Goal: Task Accomplishment & Management: Use online tool/utility

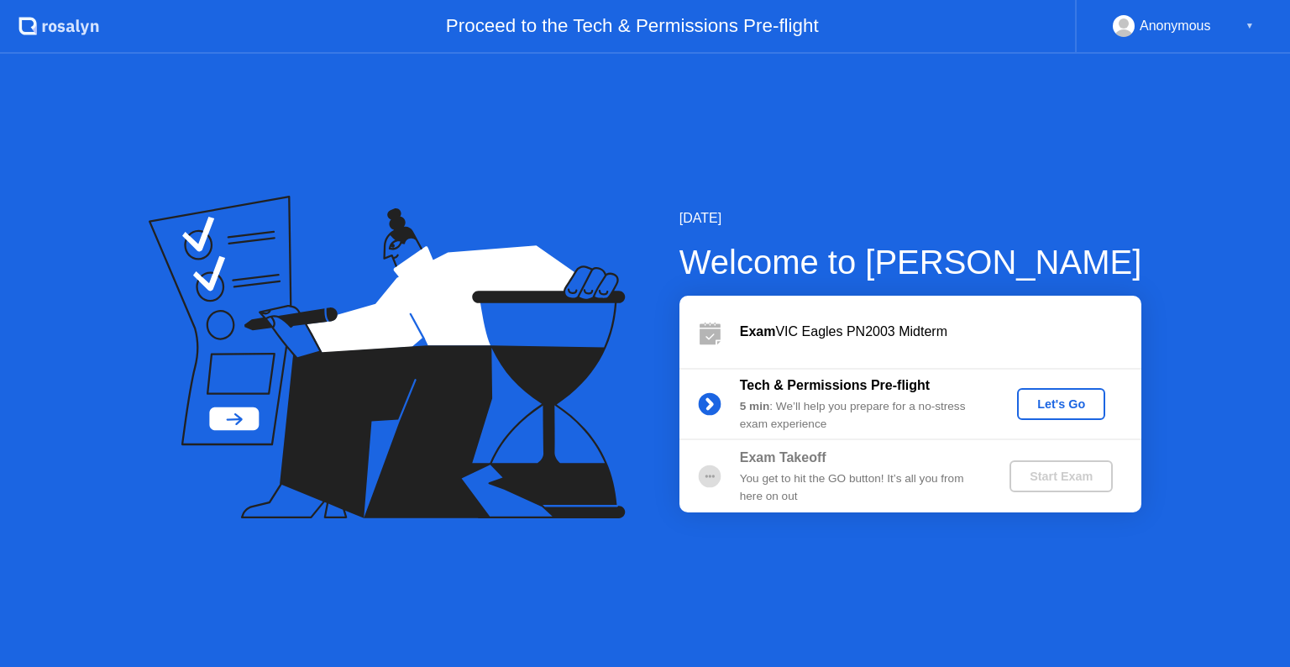
click at [1076, 403] on div "Let's Go" at bounding box center [1061, 403] width 75 height 13
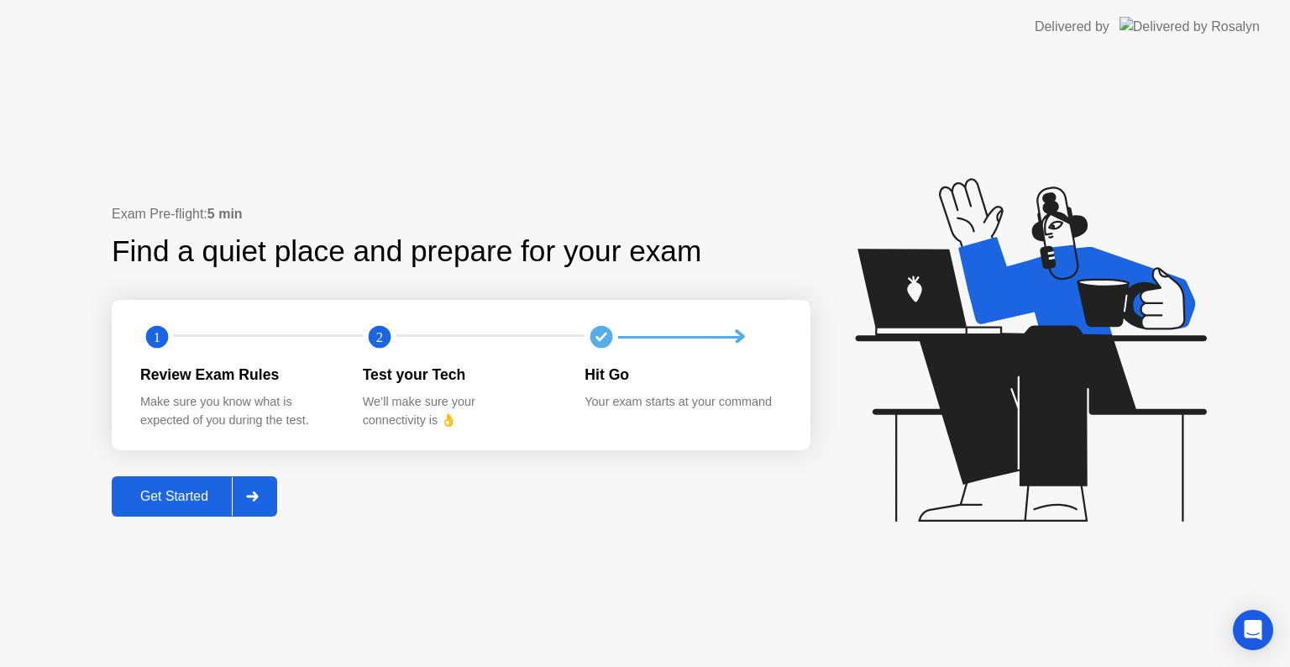
click at [257, 497] on icon at bounding box center [252, 496] width 12 height 10
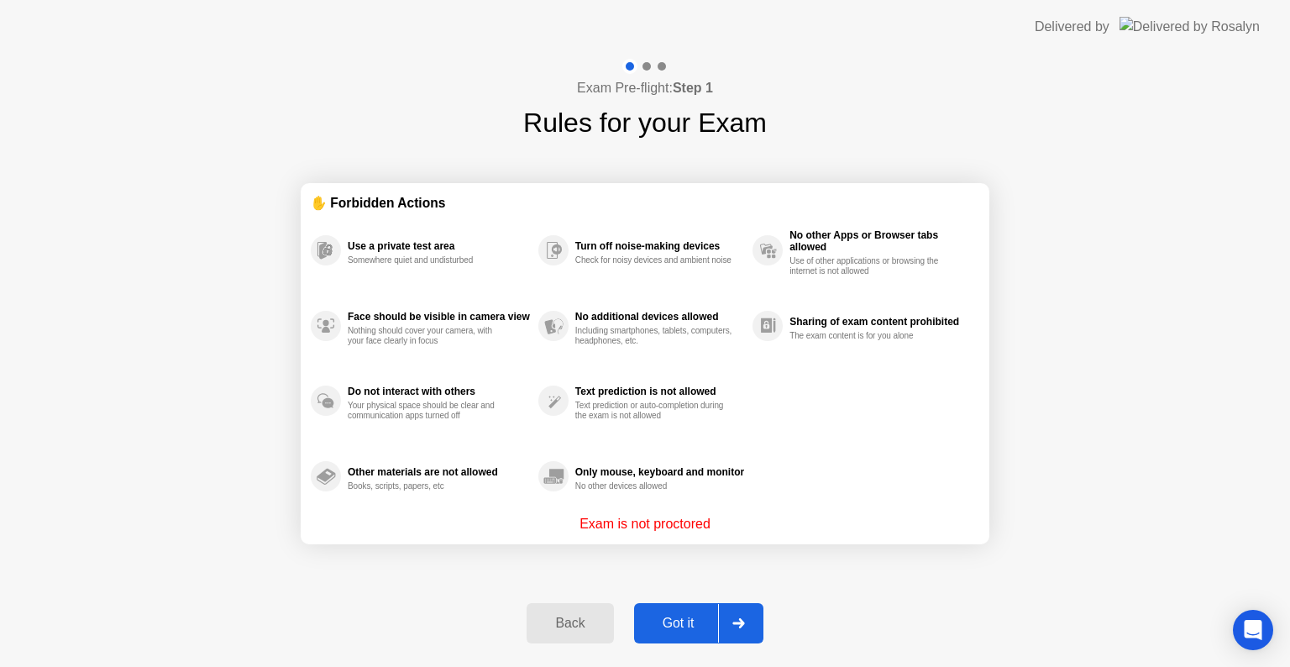
click at [672, 615] on div "Got it" at bounding box center [678, 622] width 79 height 15
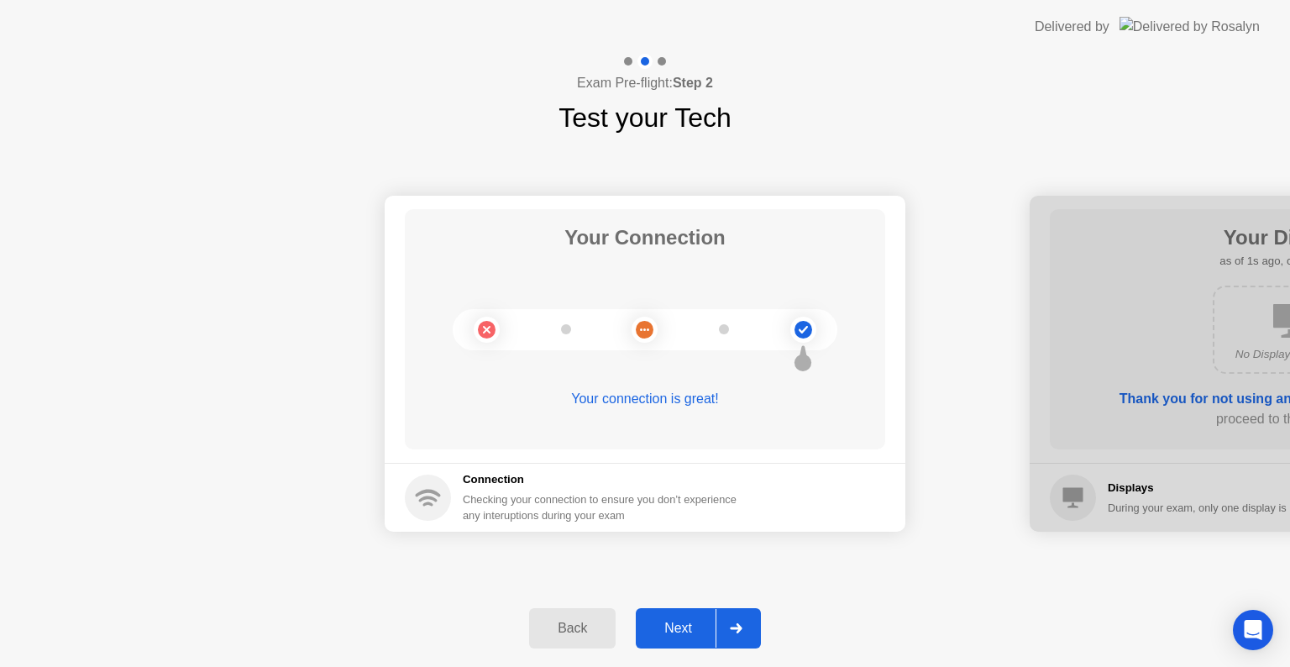
click at [680, 612] on button "Next" at bounding box center [698, 628] width 125 height 40
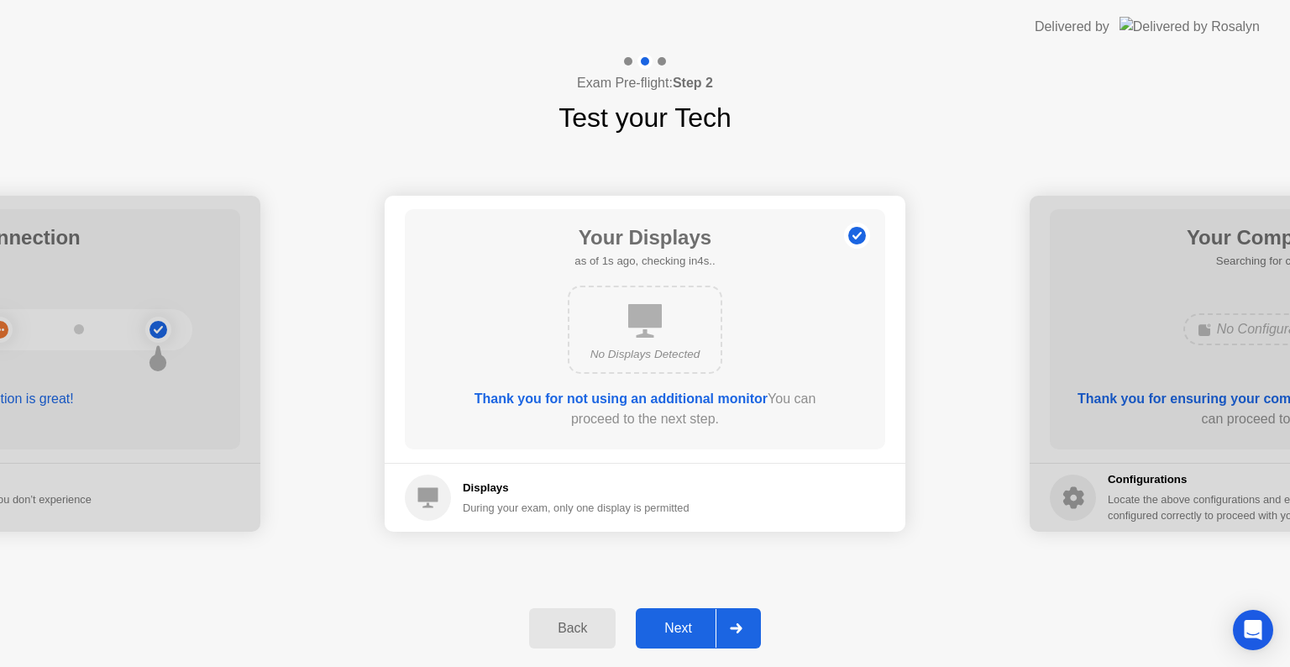
click at [680, 612] on button "Next" at bounding box center [698, 628] width 125 height 40
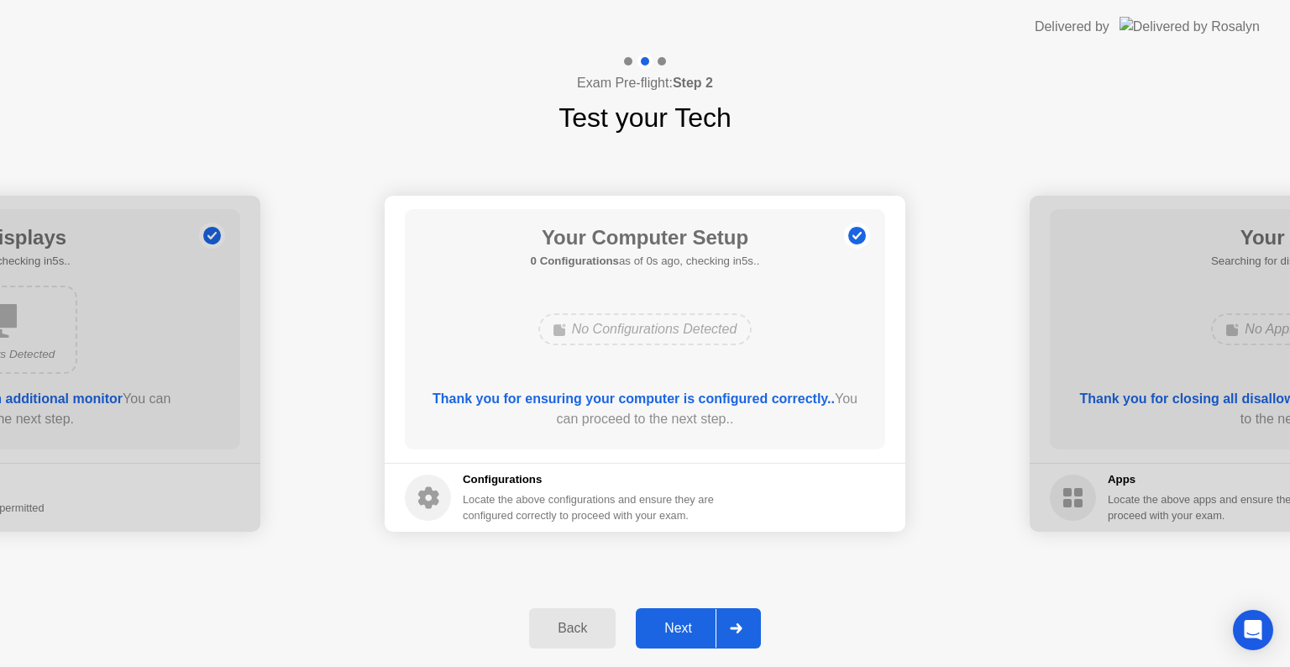
click at [680, 612] on button "Next" at bounding box center [698, 628] width 125 height 40
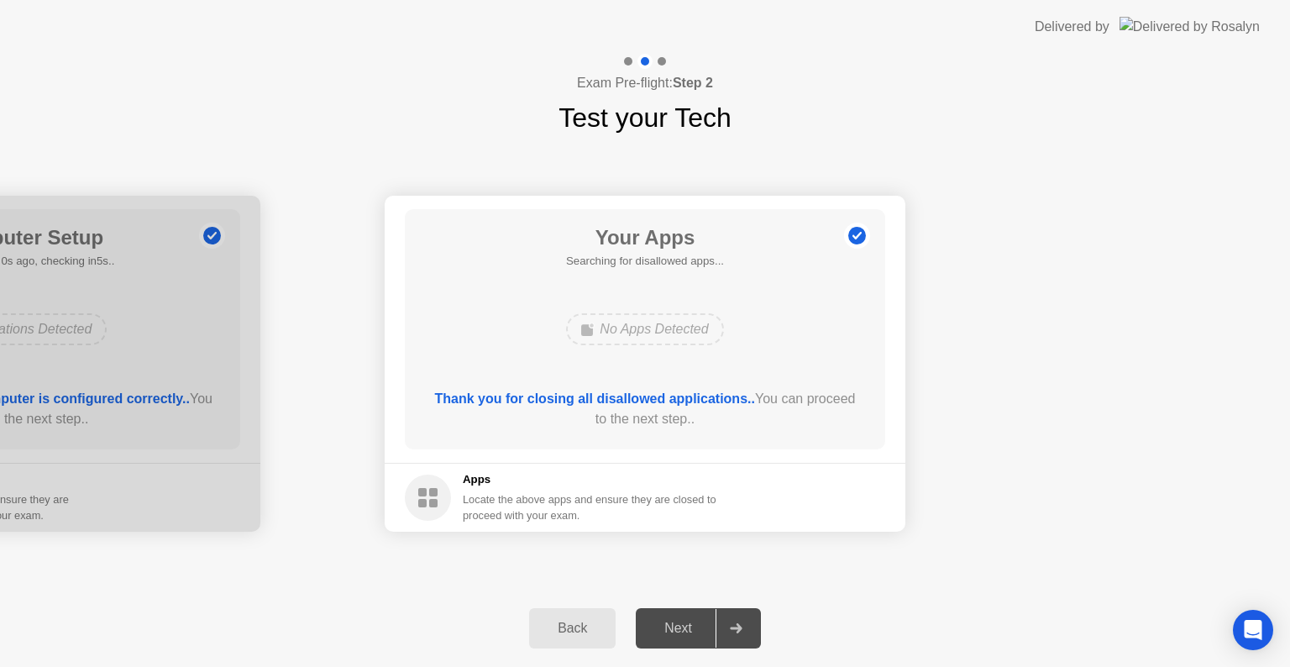
click at [670, 331] on div "No Apps Detected" at bounding box center [644, 329] width 157 height 32
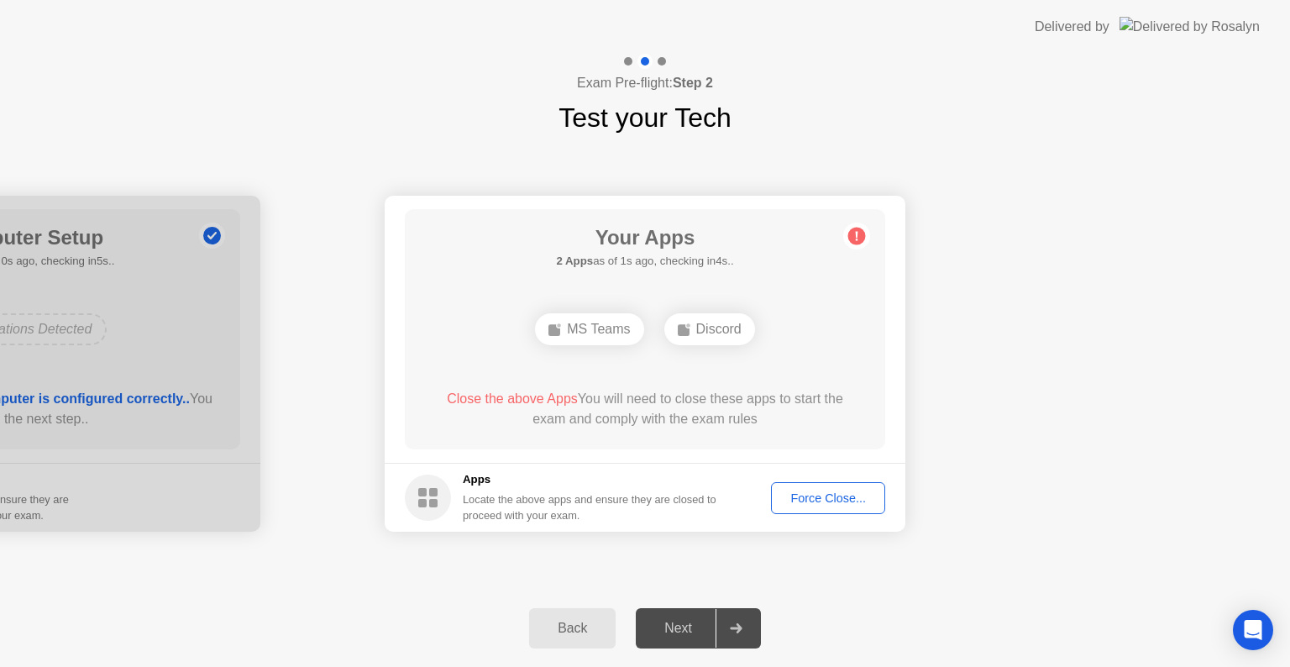
click at [778, 491] on div "Force Close..." at bounding box center [828, 497] width 102 height 13
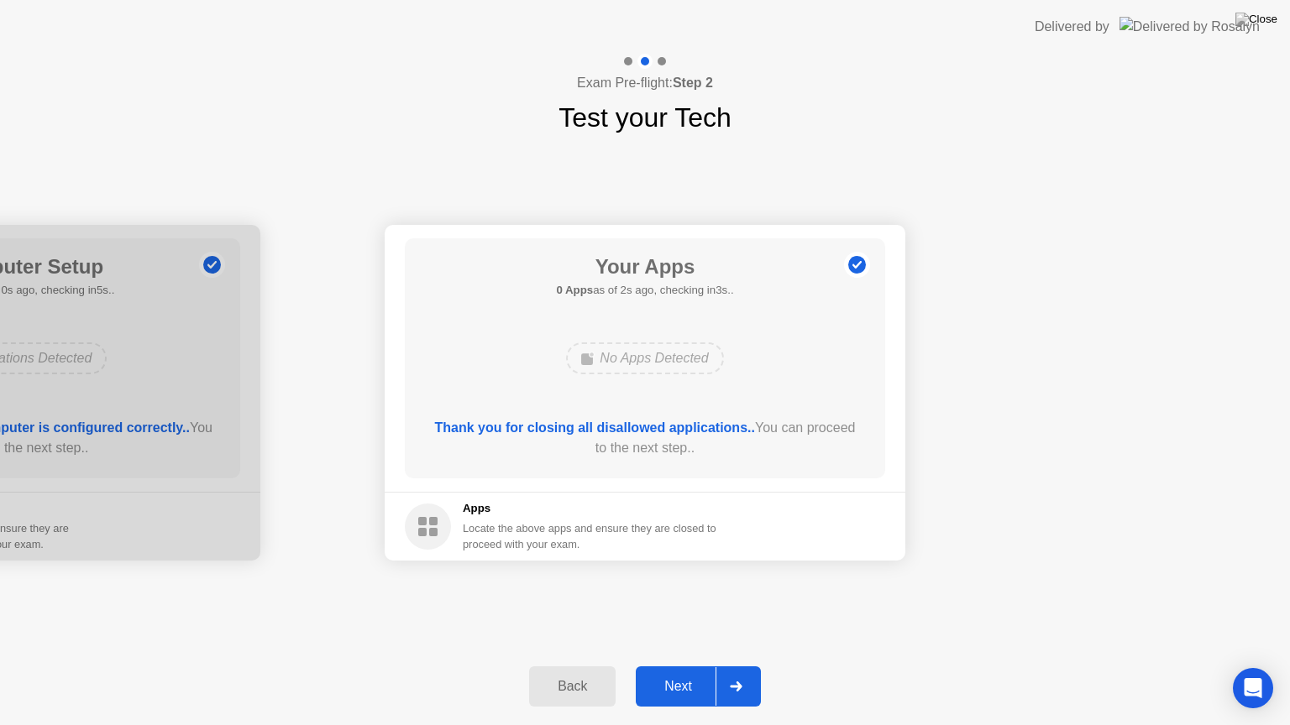
click at [668, 666] on button "Next" at bounding box center [698, 687] width 125 height 40
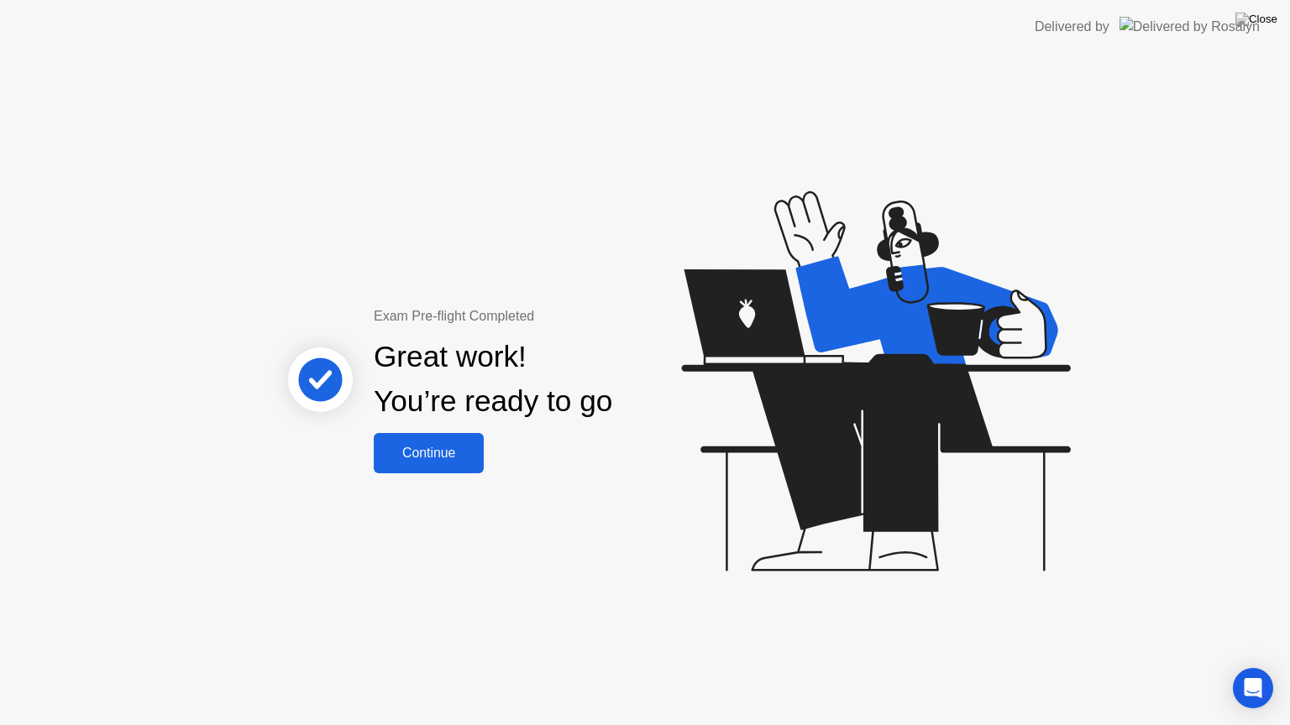
click at [447, 429] on div "Great work! You’re ready to go" at bounding box center [493, 380] width 453 height 107
click at [447, 446] on div "Continue" at bounding box center [429, 453] width 100 height 15
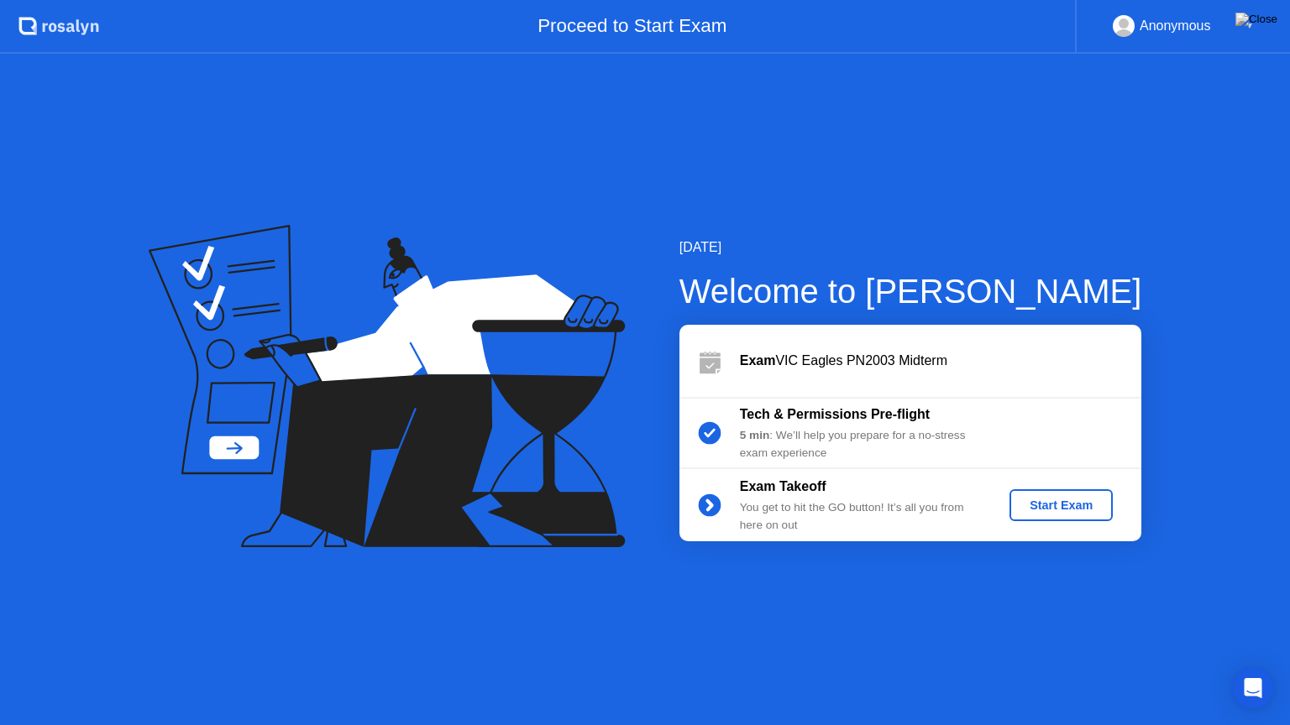
click at [1051, 500] on div "Start Exam" at bounding box center [1061, 505] width 90 height 13
